Goal: Task Accomplishment & Management: Use online tool/utility

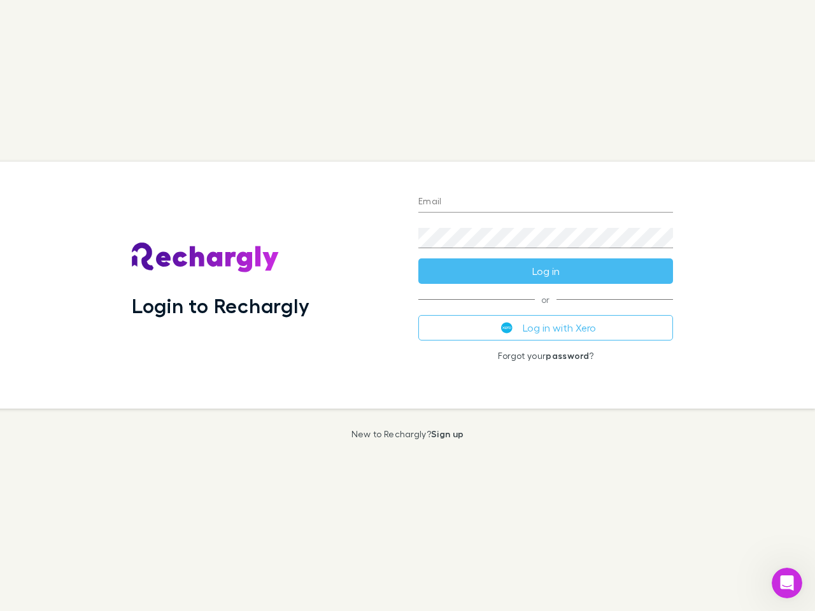
click at [407, 305] on div "Login to Rechargly" at bounding box center [265, 285] width 286 height 247
click at [545, 202] on input "Email" at bounding box center [545, 202] width 255 height 20
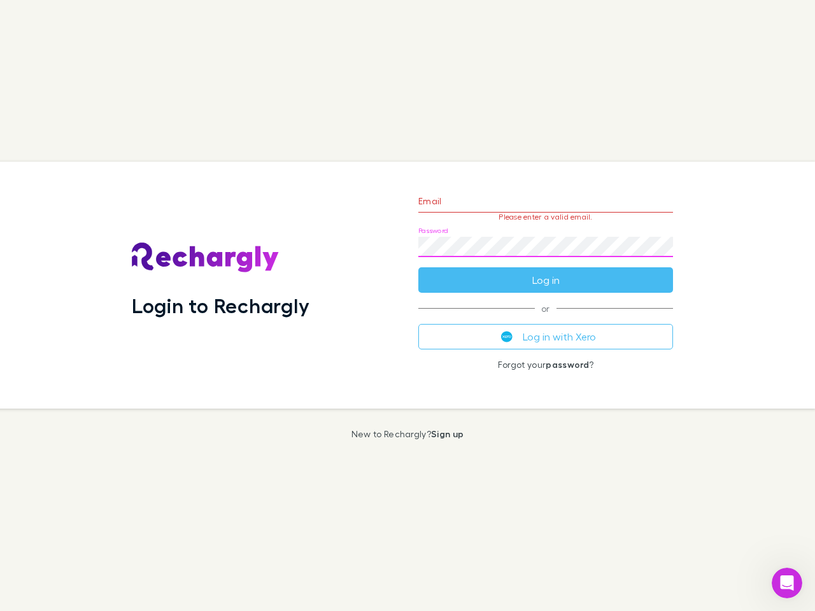
click at [545, 271] on form "Email Please enter a valid email. Password Log in" at bounding box center [545, 237] width 255 height 111
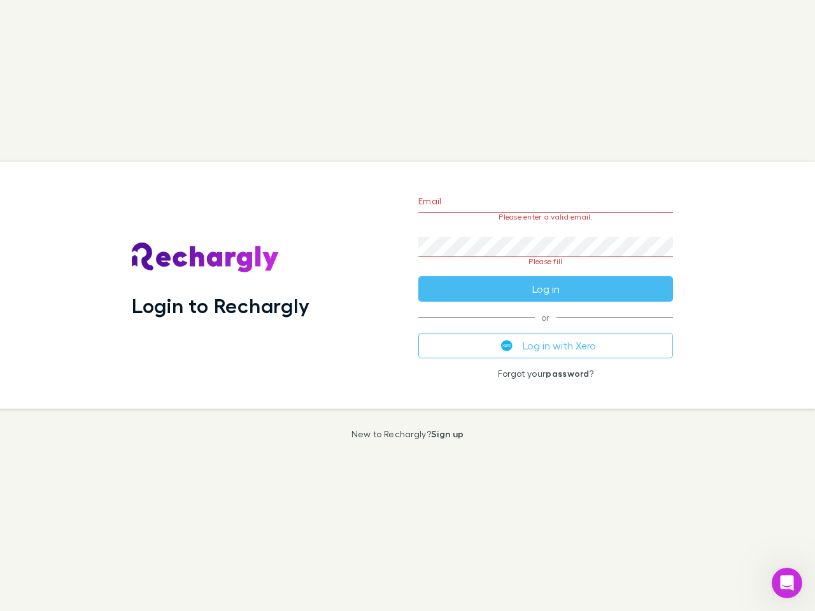
click at [545, 328] on div "Email Please enter a valid email. Password Please fill Log in or Log in with Xe…" at bounding box center [545, 285] width 275 height 247
click at [787, 583] on icon "Open Intercom Messenger" at bounding box center [786, 583] width 21 height 21
